Goal: Task Accomplishment & Management: Complete application form

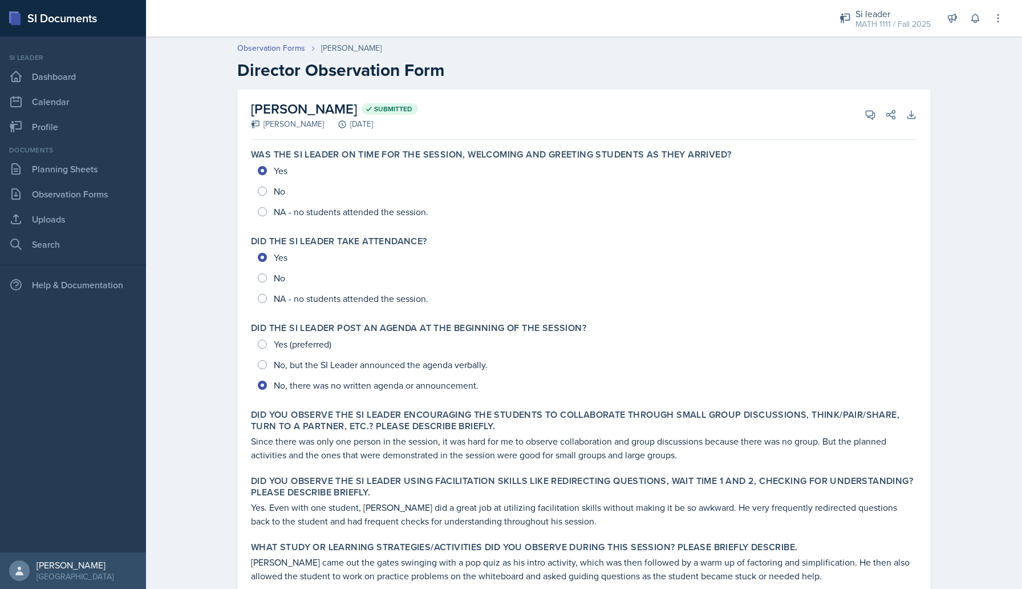
scroll to position [330, 0]
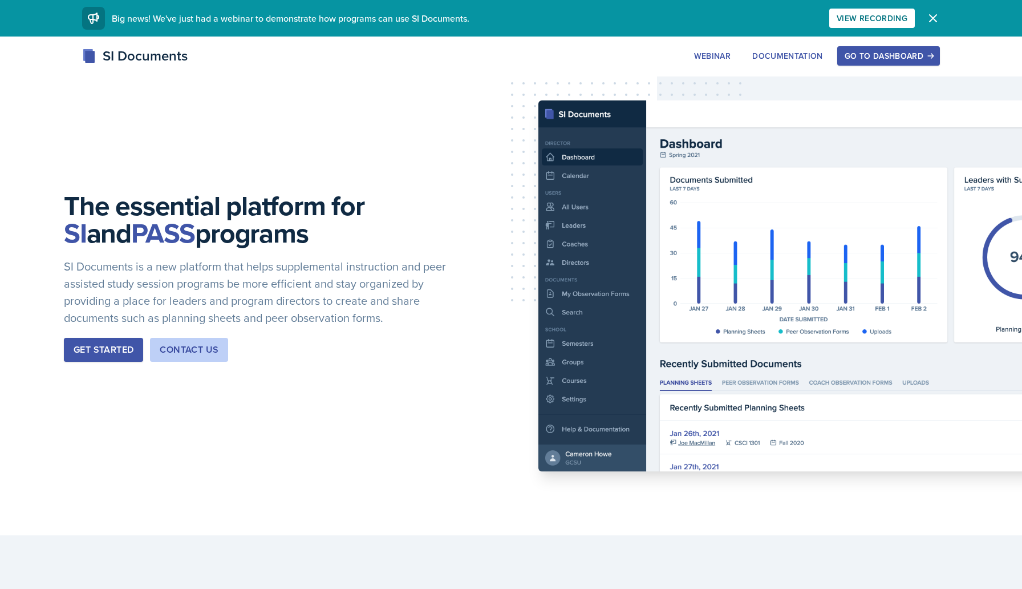
click at [907, 57] on div "Go to Dashboard" at bounding box center [889, 55] width 88 height 9
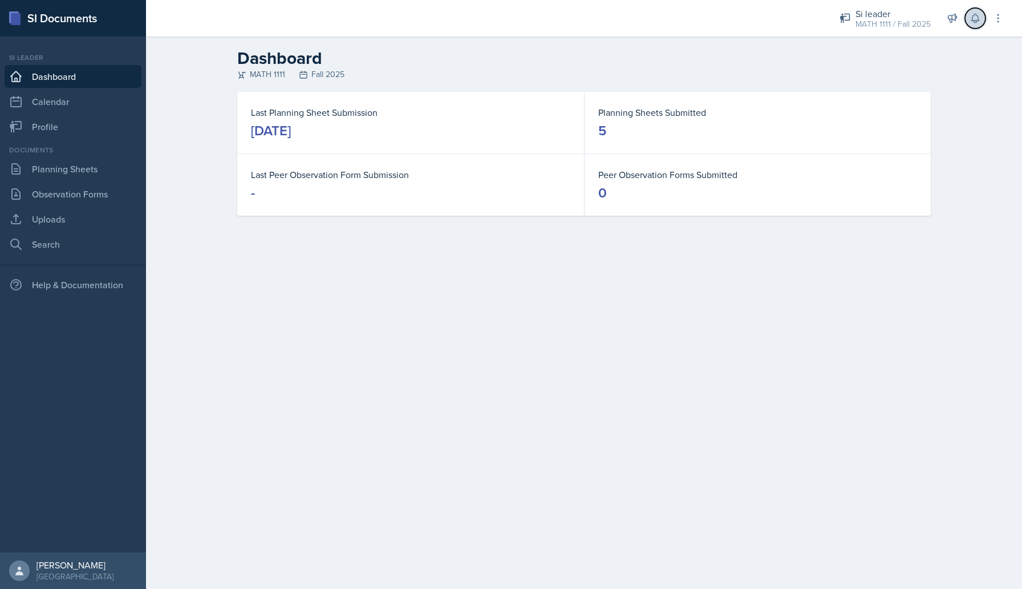
click at [970, 19] on icon at bounding box center [975, 18] width 11 height 11
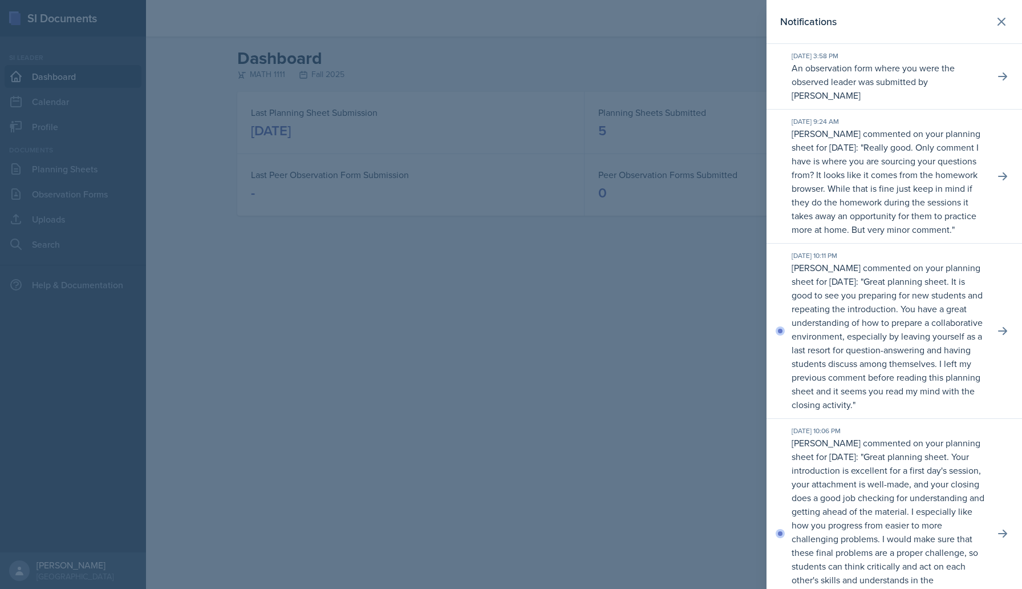
click at [916, 84] on p "An observation form where you were the observed leader was submitted by [PERSON…" at bounding box center [889, 81] width 194 height 41
click at [1005, 79] on icon at bounding box center [1002, 76] width 11 height 11
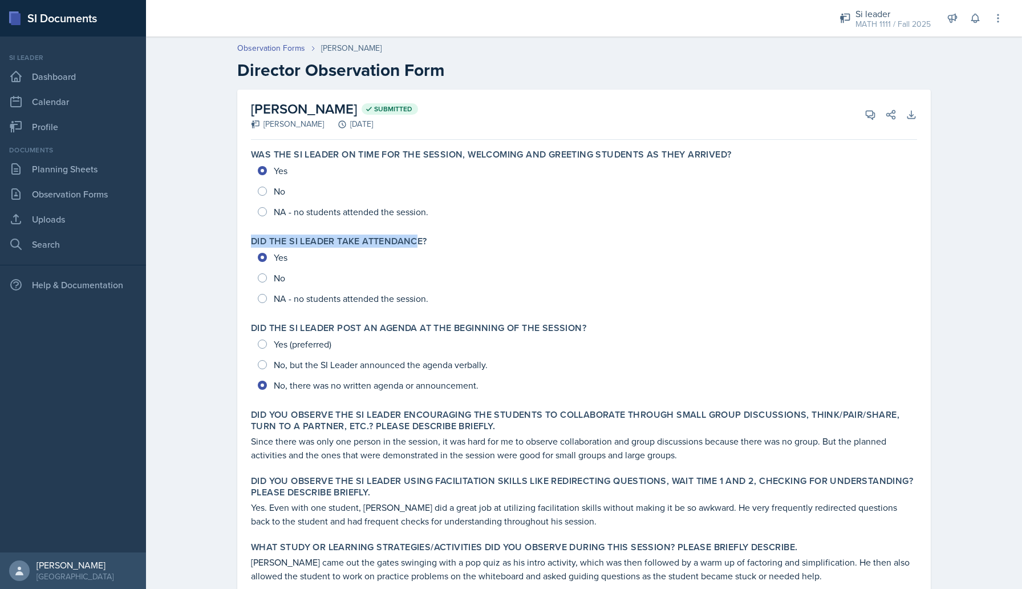
drag, startPoint x: 252, startPoint y: 238, endPoint x: 419, endPoint y: 246, distance: 167.4
click at [419, 246] on label "Did the SI Leader take attendance?" at bounding box center [339, 241] width 176 height 11
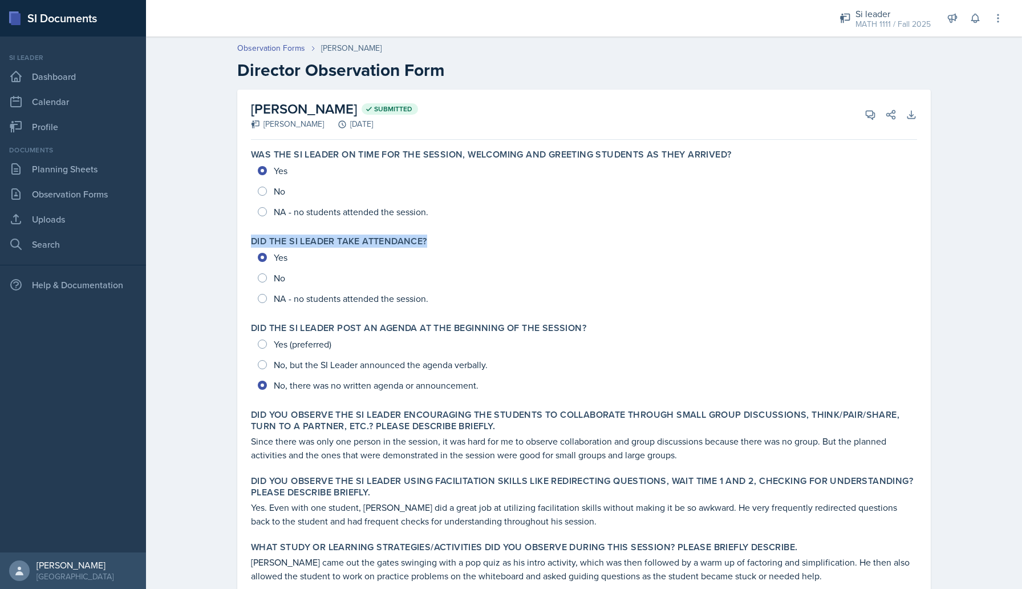
click at [419, 246] on label "Did the SI Leader take attendance?" at bounding box center [339, 241] width 176 height 11
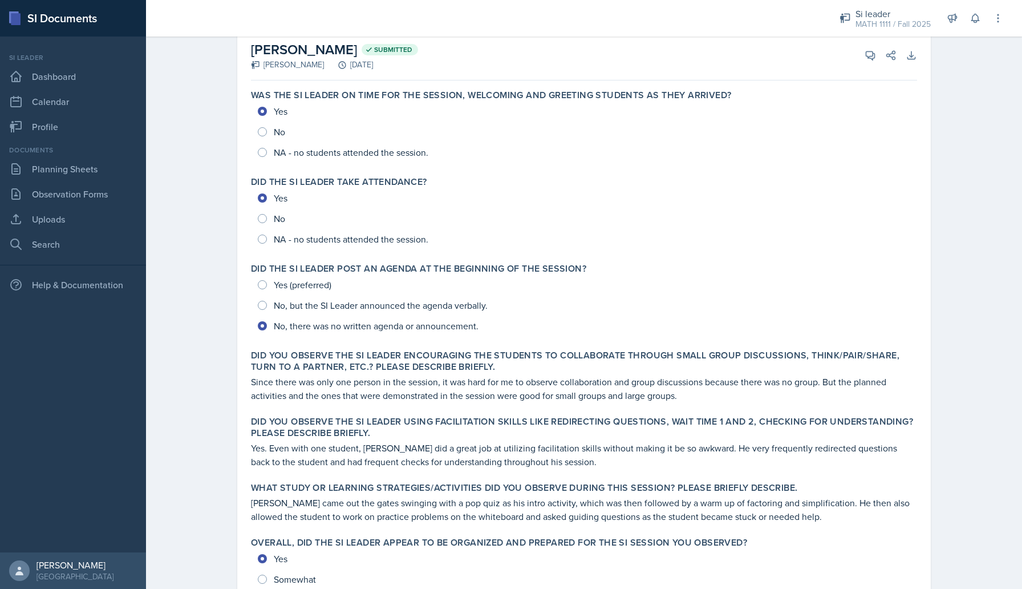
scroll to position [60, 0]
click at [478, 392] on p "Since there was only one person in the session, it was hard for me to observe c…" at bounding box center [584, 387] width 666 height 27
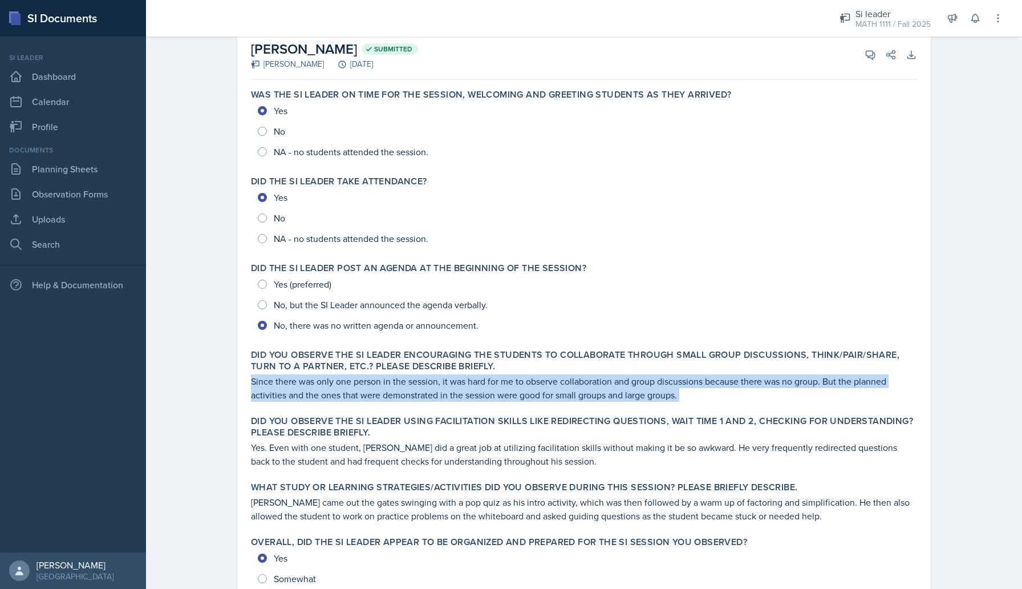
click at [478, 392] on p "Since there was only one person in the session, it was hard for me to observe c…" at bounding box center [584, 387] width 666 height 27
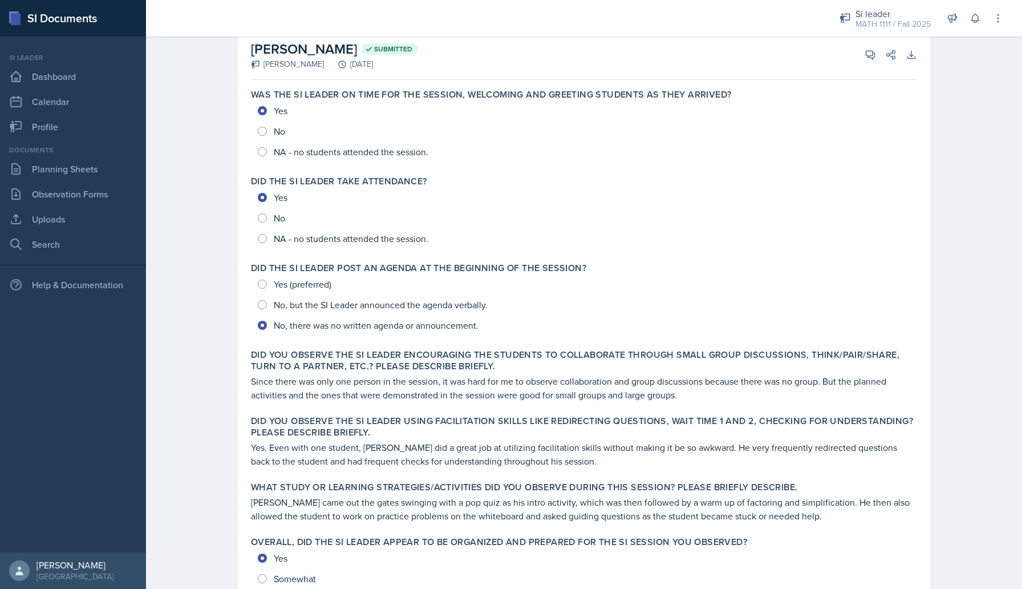
click at [481, 401] on div "Did you observe the SI Leader encouraging the students to collaborate through s…" at bounding box center [584, 376] width 676 height 62
drag, startPoint x: 254, startPoint y: 423, endPoint x: 411, endPoint y: 416, distance: 157.0
click at [411, 416] on label "Did you observe the SI Leader using facilitation skills like redirecting questi…" at bounding box center [584, 426] width 666 height 23
click at [388, 428] on label "Did you observe the SI Leader using facilitation skills like redirecting questi…" at bounding box center [584, 426] width 666 height 23
click at [381, 422] on label "Did you observe the SI Leader using facilitation skills like redirecting questi…" at bounding box center [584, 426] width 666 height 23
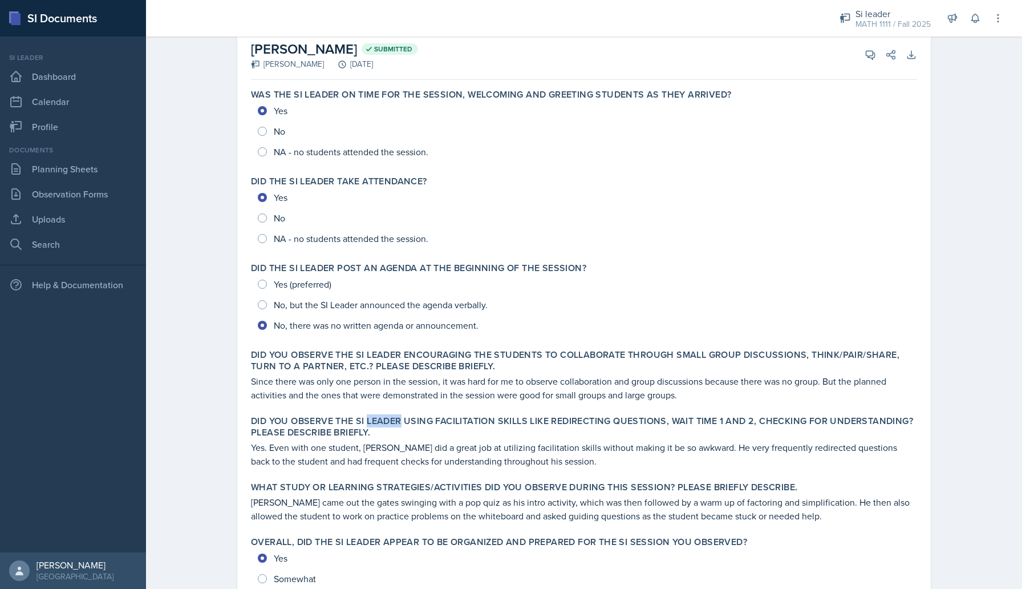
click at [381, 422] on label "Did you observe the SI Leader using facilitation skills like redirecting questi…" at bounding box center [584, 426] width 666 height 23
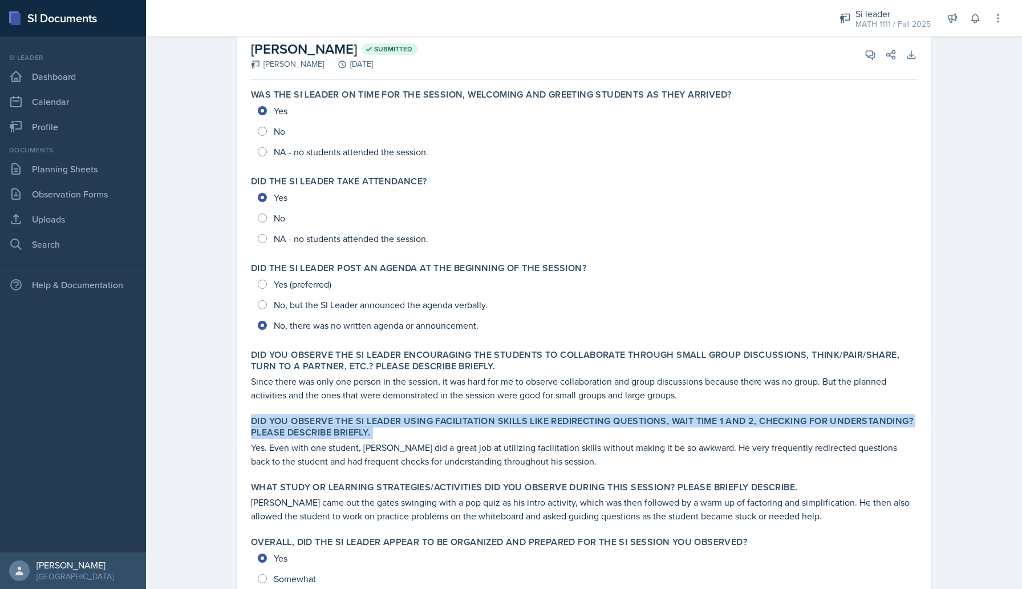
click at [381, 422] on label "Did you observe the SI Leader using facilitation skills like redirecting questi…" at bounding box center [584, 426] width 666 height 23
click at [387, 422] on label "Did you observe the SI Leader using facilitation skills like redirecting questi…" at bounding box center [584, 426] width 666 height 23
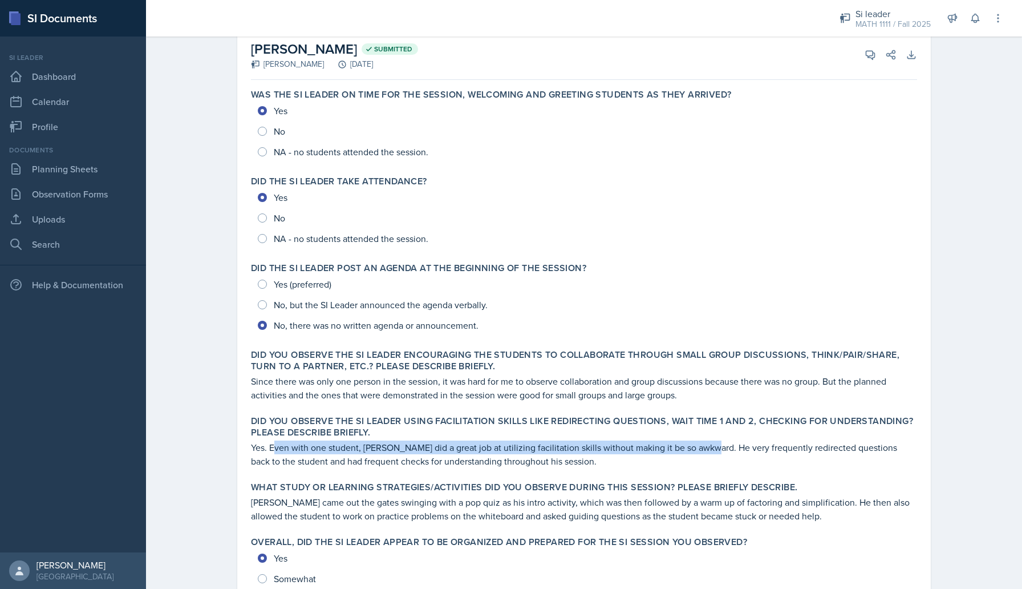
drag, startPoint x: 274, startPoint y: 447, endPoint x: 705, endPoint y: 448, distance: 430.7
click at [705, 448] on p "Yes. Even with one student, [PERSON_NAME] did a great job at utilizing facilita…" at bounding box center [584, 453] width 666 height 27
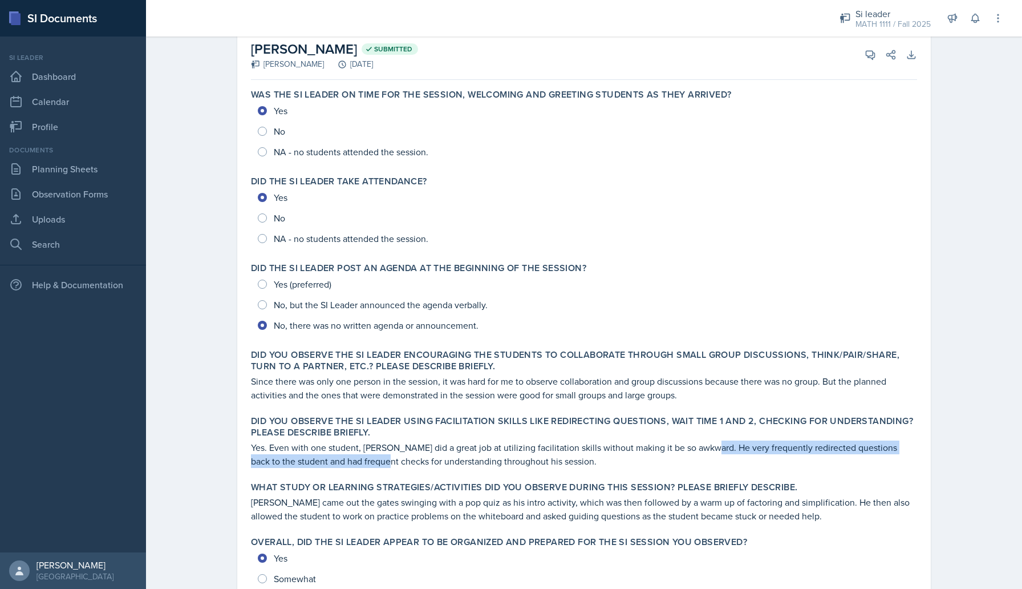
drag, startPoint x: 705, startPoint y: 448, endPoint x: 364, endPoint y: 467, distance: 341.1
click at [364, 467] on p "Yes. Even with one student, [PERSON_NAME] did a great job at utilizing facilita…" at bounding box center [584, 453] width 666 height 27
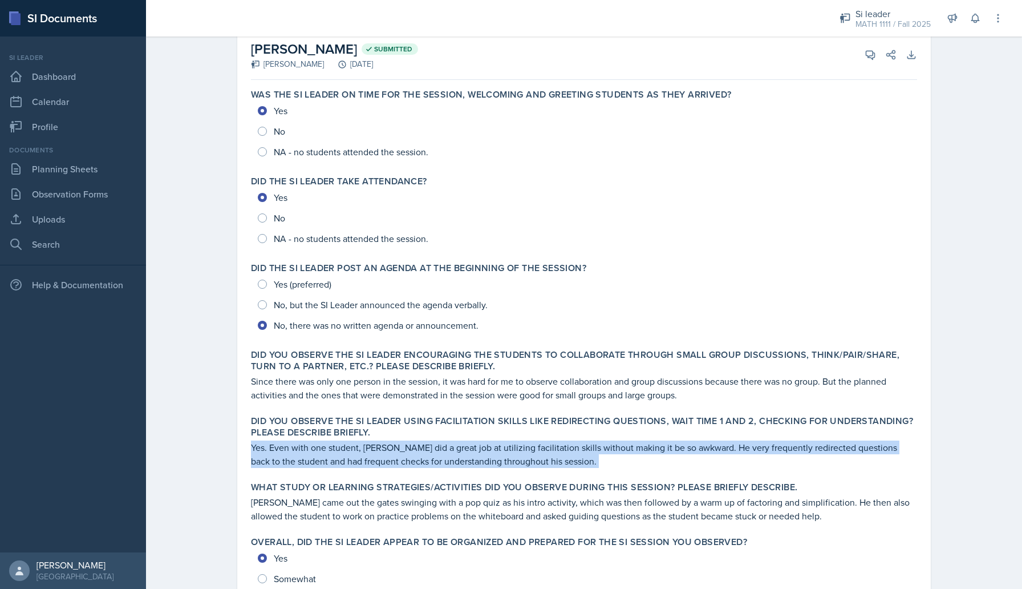
click at [364, 467] on p "Yes. Even with one student, [PERSON_NAME] did a great job at utilizing facilita…" at bounding box center [584, 453] width 666 height 27
click at [379, 464] on p "Yes. Even with one student, [PERSON_NAME] did a great job at utilizing facilita…" at bounding box center [584, 453] width 666 height 27
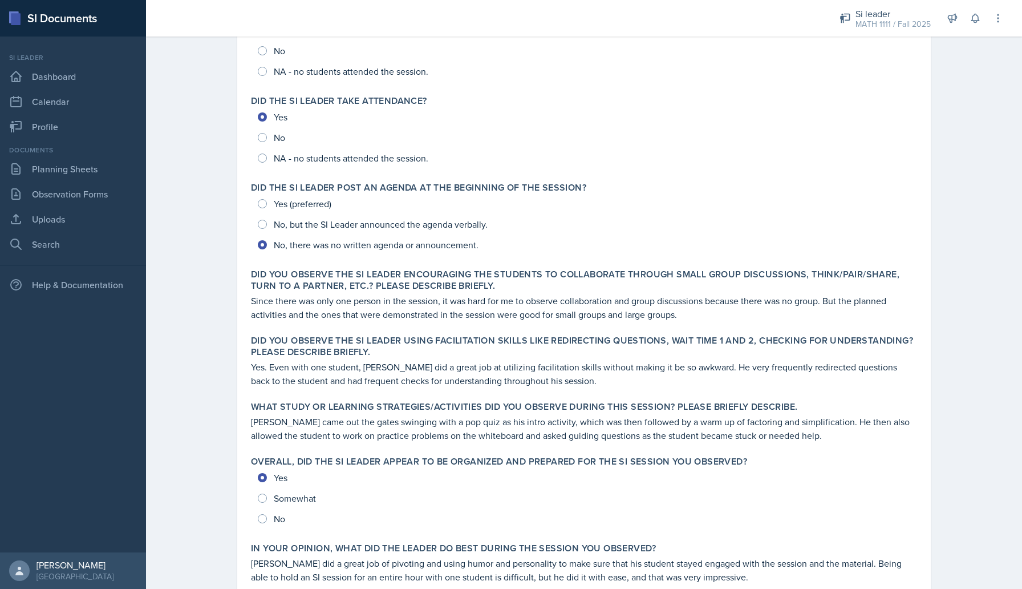
scroll to position [145, 0]
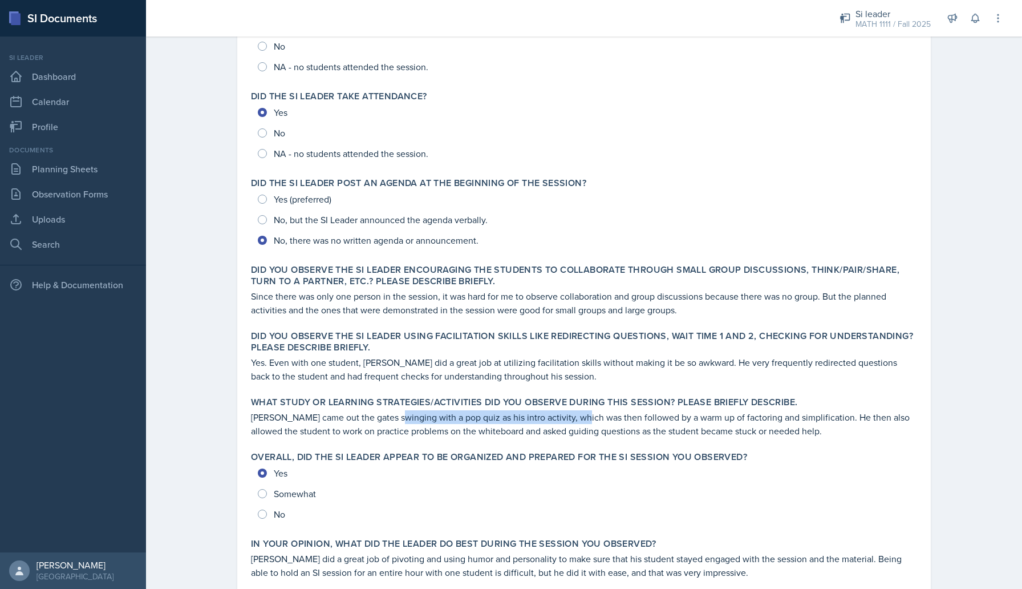
drag, startPoint x: 397, startPoint y: 417, endPoint x: 581, endPoint y: 414, distance: 183.7
click at [581, 414] on p "[PERSON_NAME] came out the gates swinging with a pop quiz as his intro activity…" at bounding box center [584, 423] width 666 height 27
click at [590, 419] on p "[PERSON_NAME] came out the gates swinging with a pop quiz as his intro activity…" at bounding box center [584, 423] width 666 height 27
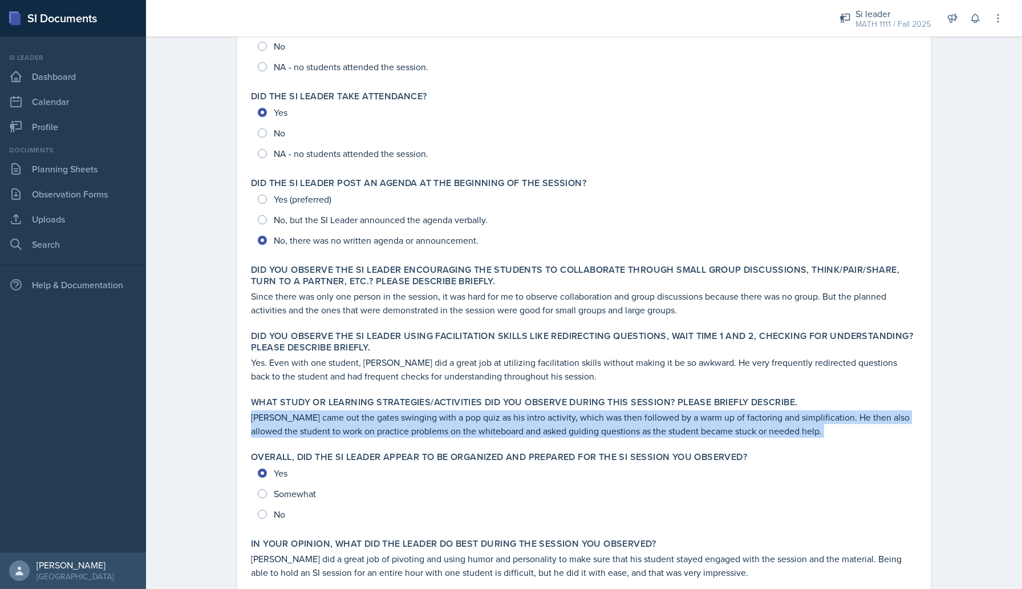
click at [590, 419] on p "[PERSON_NAME] came out the gates swinging with a pop quiz as his intro activity…" at bounding box center [584, 423] width 666 height 27
click at [591, 419] on p "[PERSON_NAME] came out the gates swinging with a pop quiz as his intro activity…" at bounding box center [584, 423] width 666 height 27
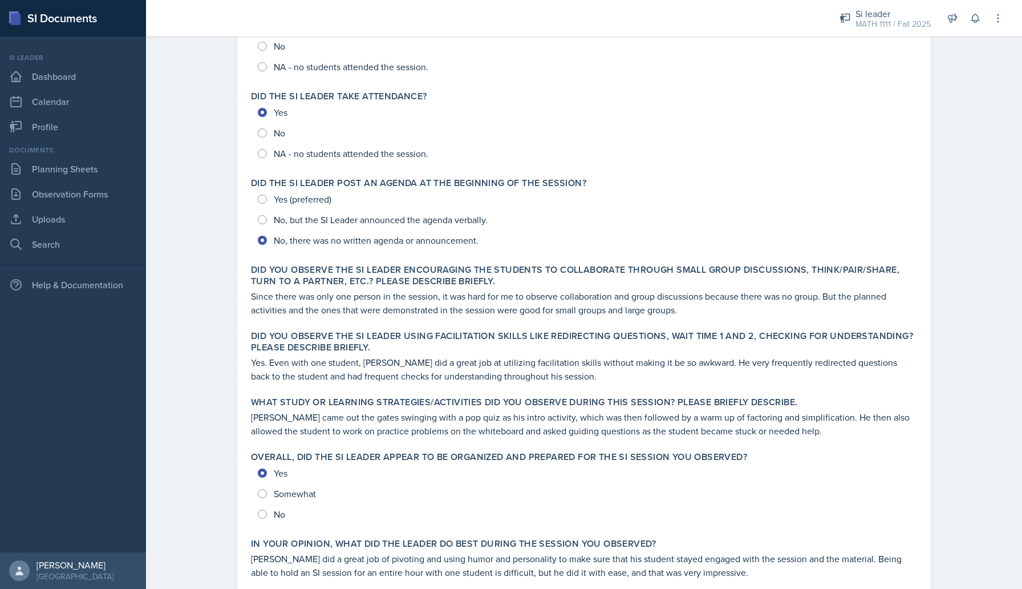
click at [630, 419] on p "[PERSON_NAME] came out the gates swinging with a pop quiz as his intro activity…" at bounding box center [584, 423] width 666 height 27
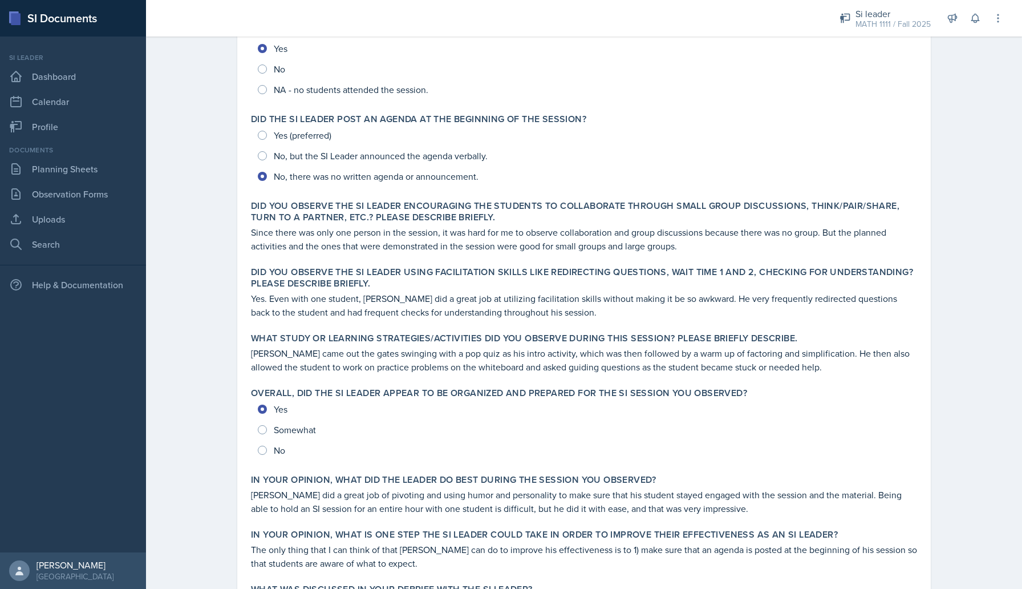
scroll to position [225, 0]
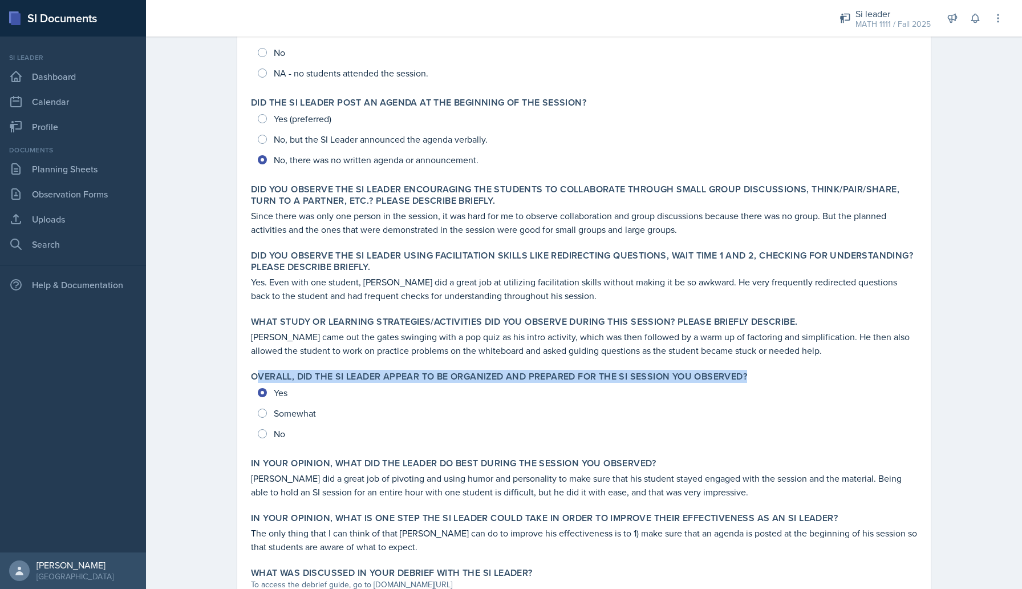
drag, startPoint x: 258, startPoint y: 374, endPoint x: 389, endPoint y: 384, distance: 131.6
click at [389, 384] on div "Overall, did the SI Leader appear to be organized and prepared for the SI Sessi…" at bounding box center [584, 407] width 676 height 82
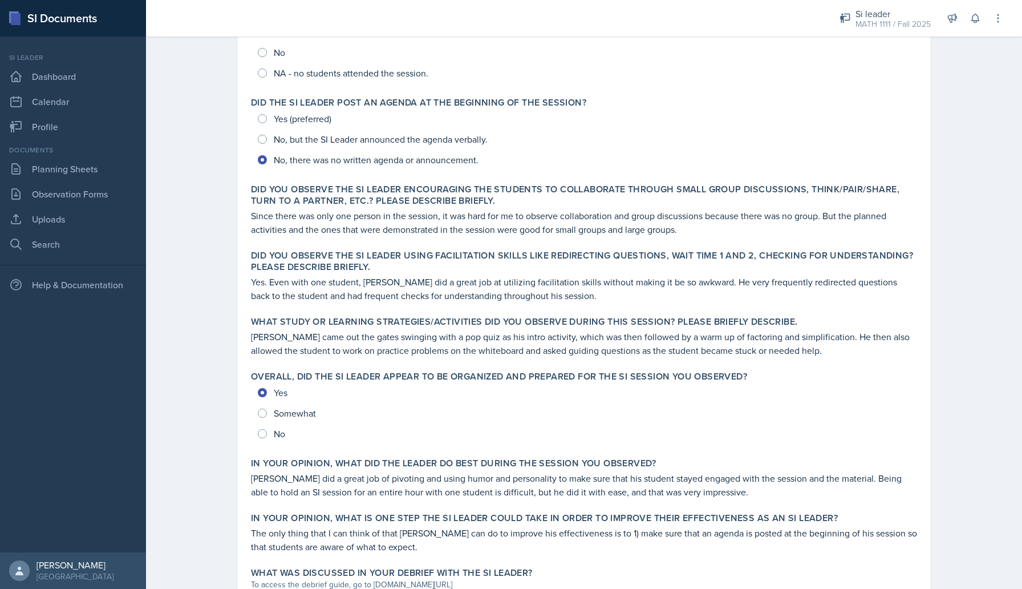
click at [364, 380] on label "Overall, did the SI Leader appear to be organized and prepared for the SI Sessi…" at bounding box center [499, 376] width 496 height 11
click at [300, 377] on label "Overall, did the SI Leader appear to be organized and prepared for the SI Sessi…" at bounding box center [499, 376] width 496 height 11
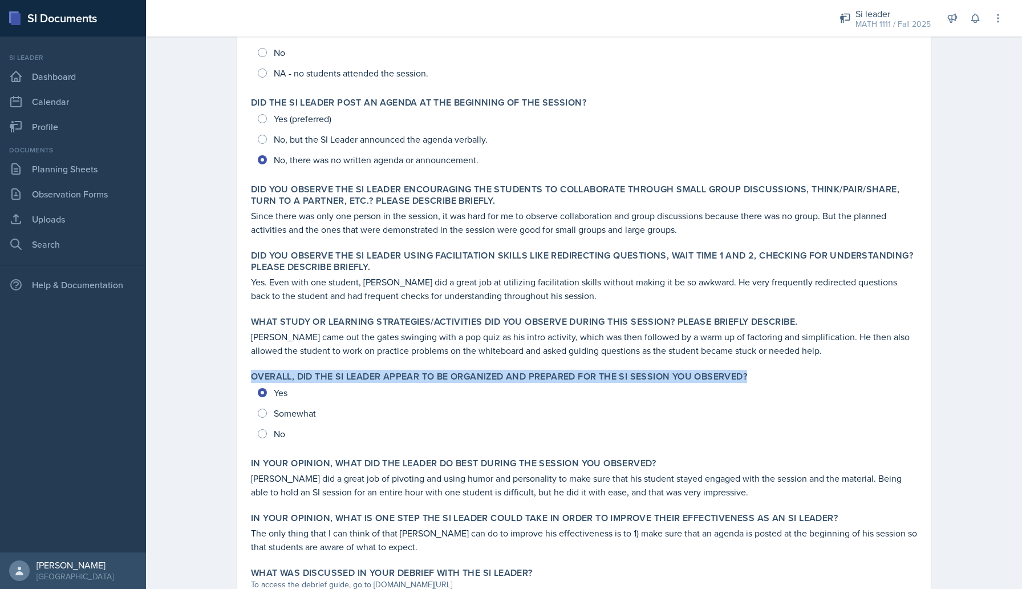
click at [300, 377] on label "Overall, did the SI Leader appear to be organized and prepared for the SI Sessi…" at bounding box center [499, 376] width 496 height 11
